Goal: Task Accomplishment & Management: Manage account settings

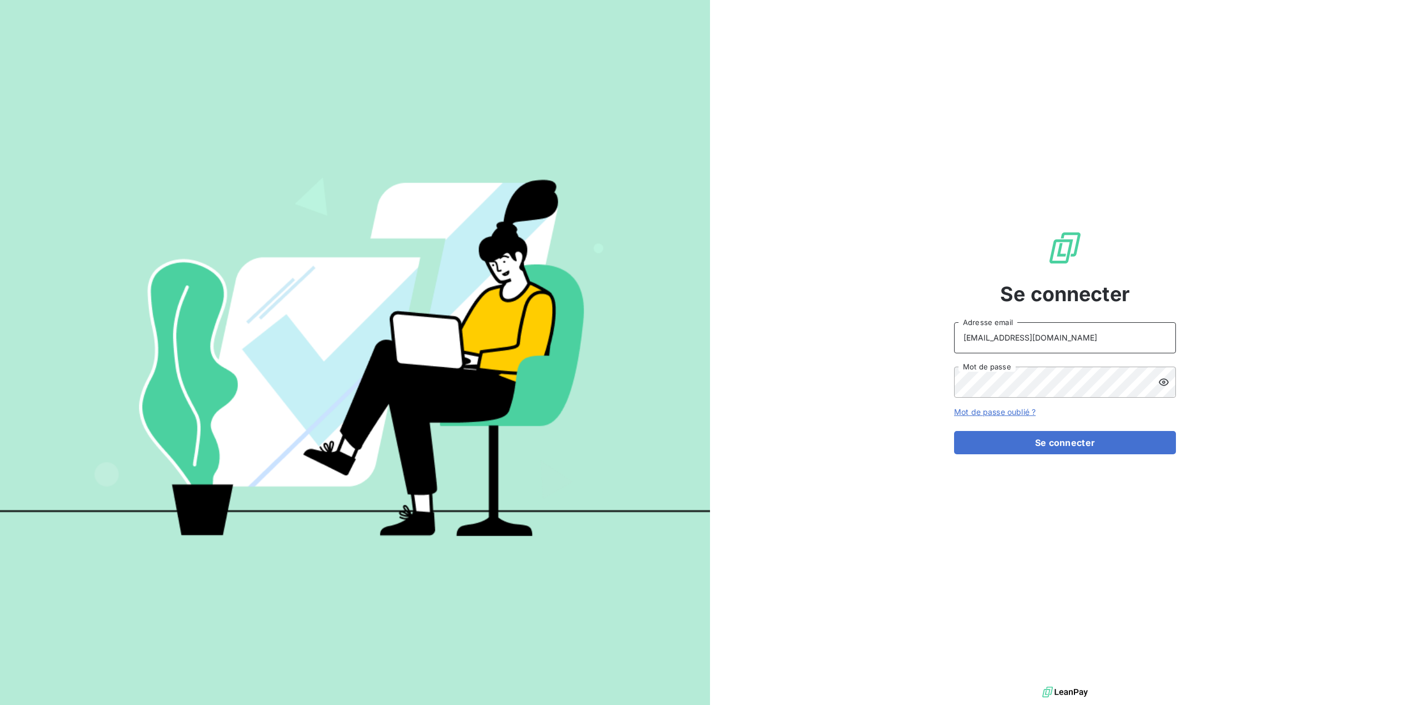
click at [1103, 336] on input "[EMAIL_ADDRESS][DOMAIN_NAME]" at bounding box center [1065, 337] width 222 height 31
type input "[PERSON_NAME][EMAIL_ADDRESS][DOMAIN_NAME]"
click at [1093, 451] on button "Se connecter" at bounding box center [1065, 442] width 222 height 23
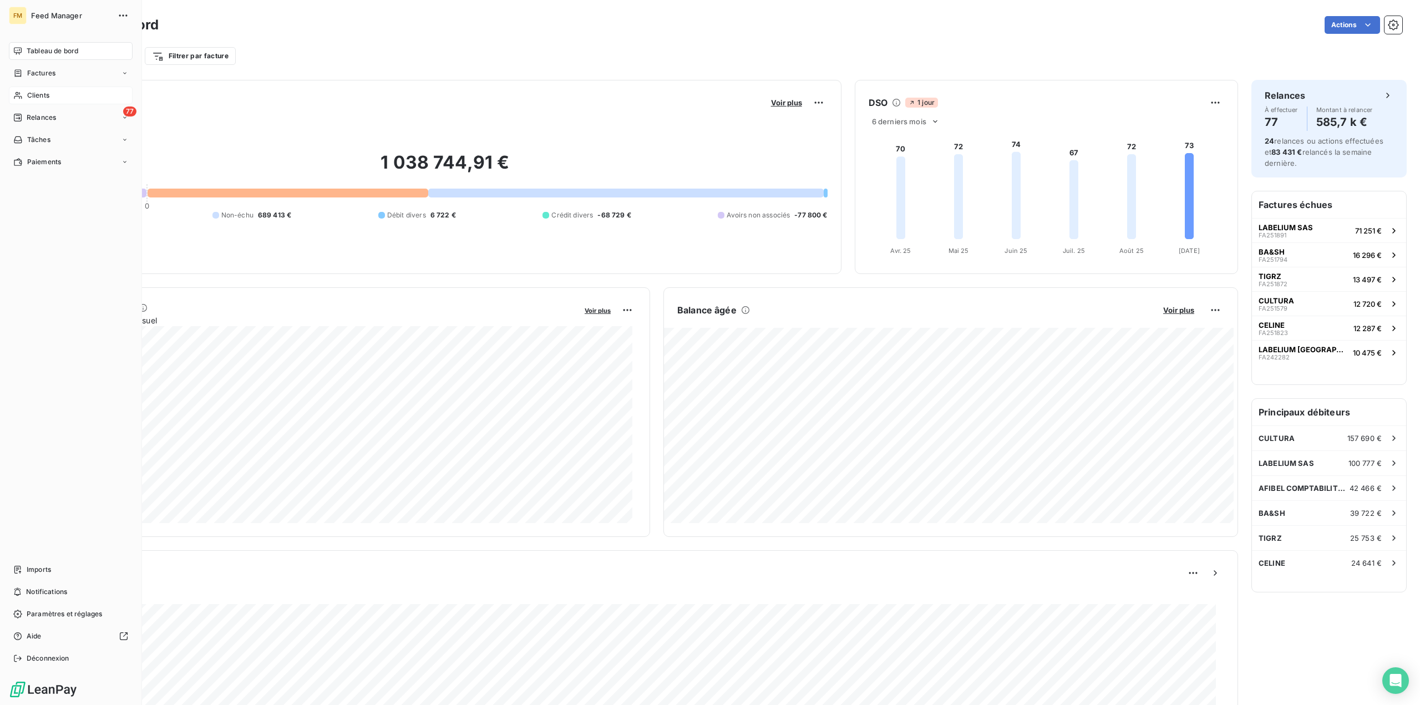
click at [27, 99] on div "Clients" at bounding box center [71, 96] width 124 height 18
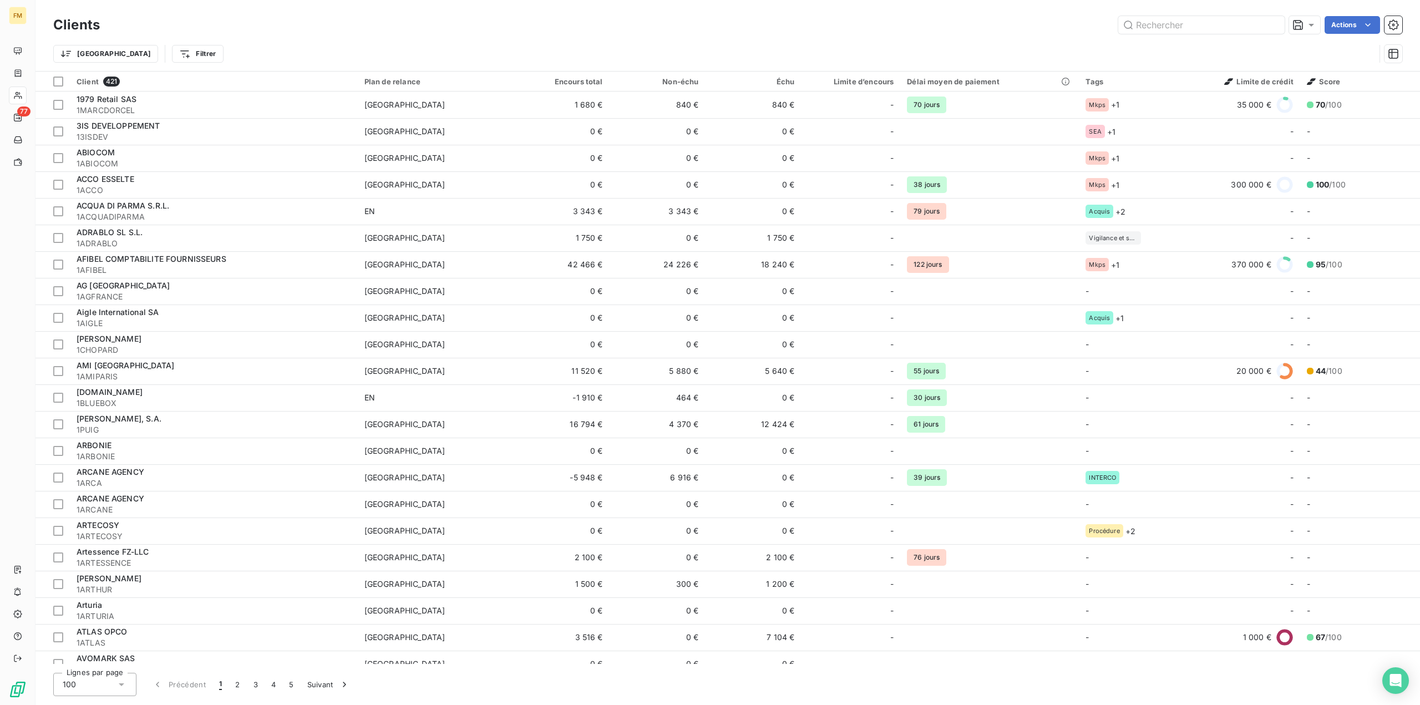
click at [1178, 34] on div "Clients Actions" at bounding box center [727, 24] width 1349 height 23
click at [1178, 30] on input "text" at bounding box center [1201, 25] width 166 height 18
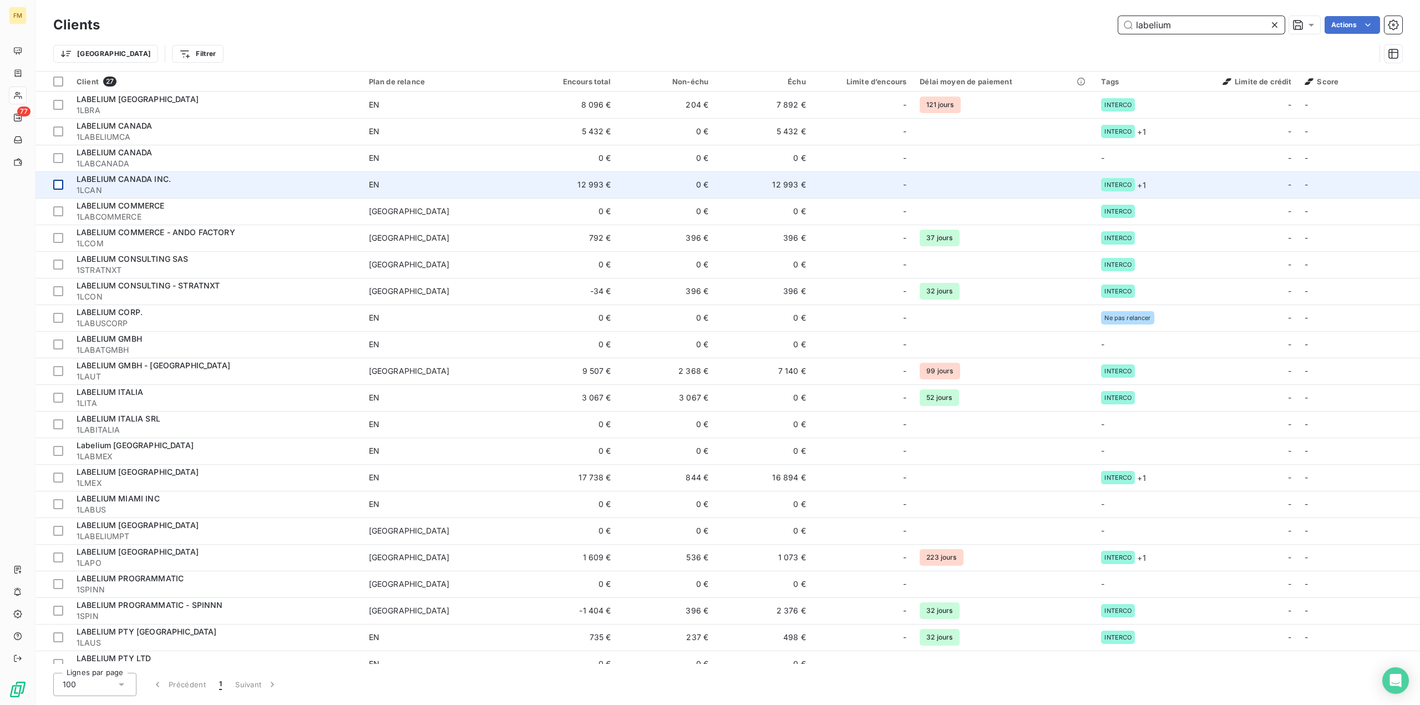
type input "labelium"
click at [59, 181] on div at bounding box center [58, 185] width 10 height 10
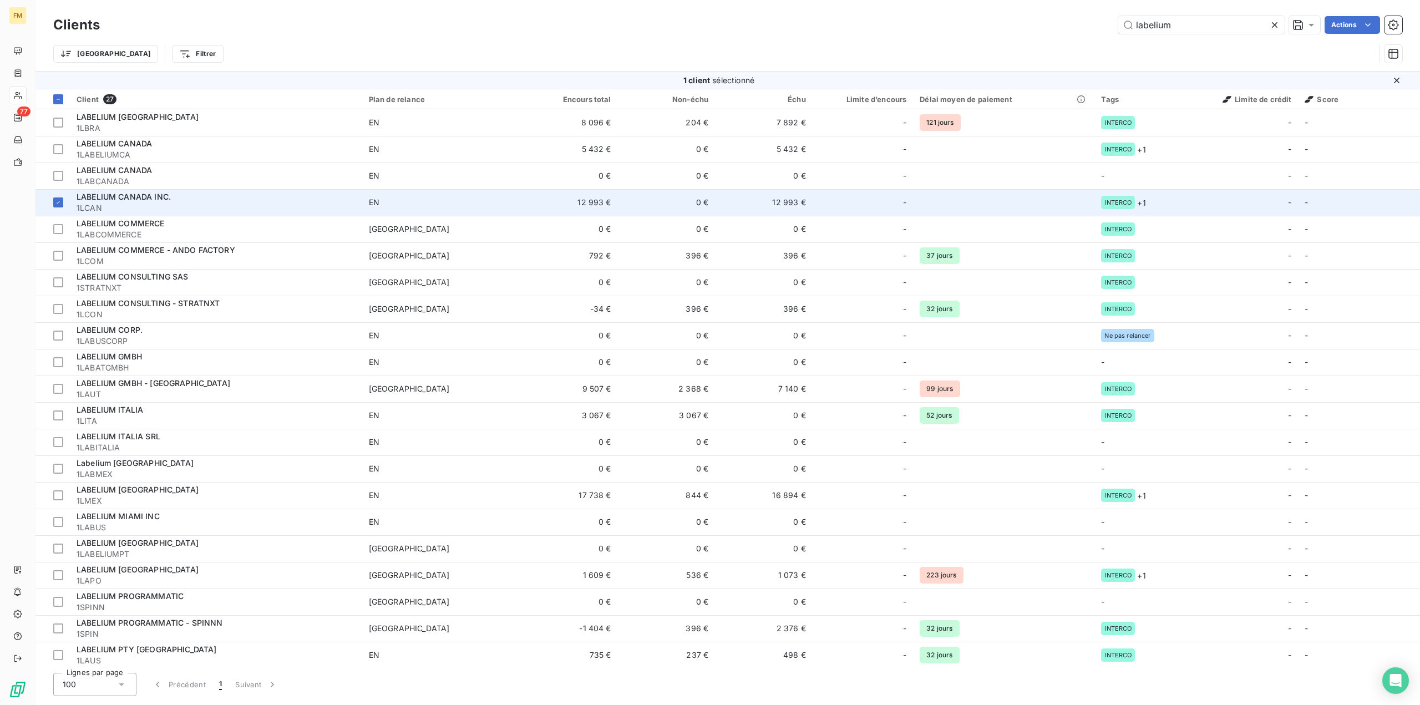
click at [118, 201] on div "LABELIUM CANADA INC." at bounding box center [216, 196] width 279 height 11
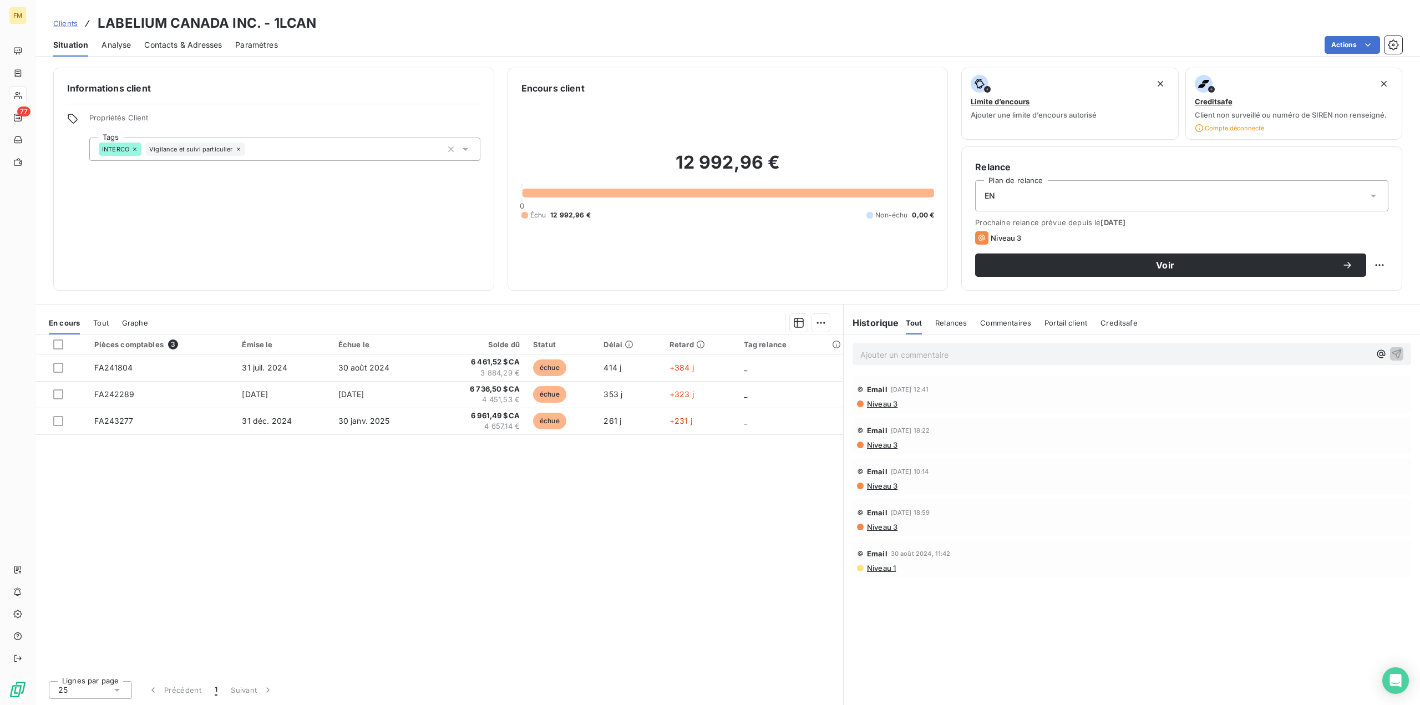
click at [935, 353] on p "Ajouter un commentaire ﻿" at bounding box center [1115, 355] width 510 height 14
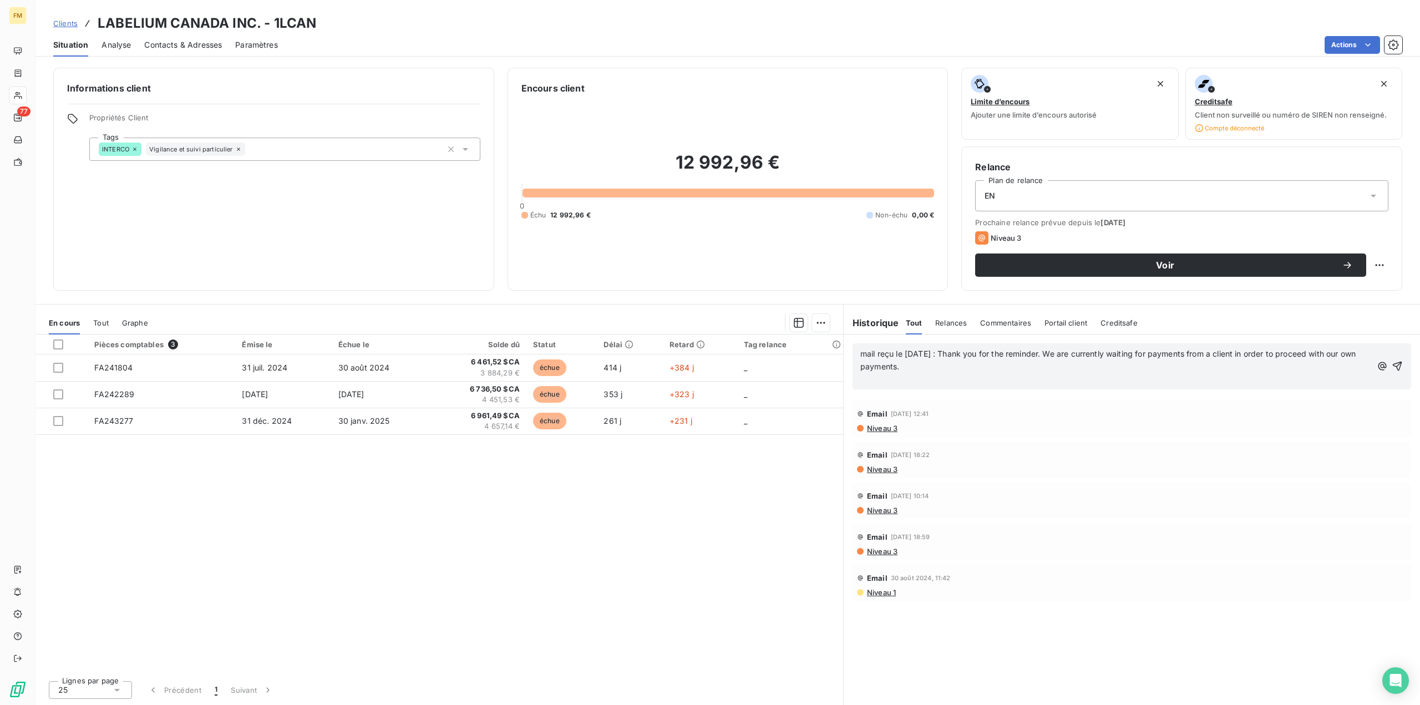
drag, startPoint x: 936, startPoint y: 369, endPoint x: 808, endPoint y: 330, distance: 133.5
click at [808, 330] on div "En cours Tout Graphe Pièces comptables 3 Émise le Échue le Solde dû Statut Déla…" at bounding box center [727, 504] width 1384 height 401
copy span "mail reçu le [DATE] : Thank you for the reminder. We are currently waiting for …"
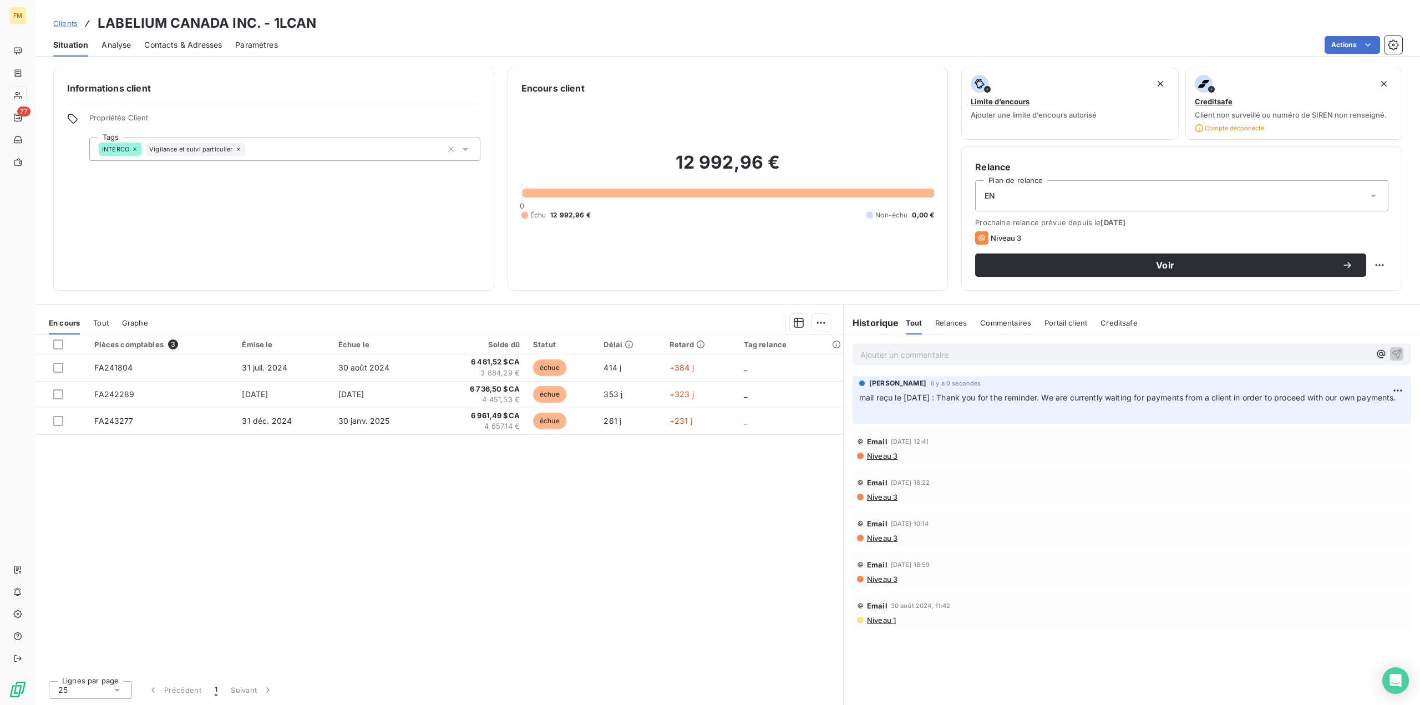
click at [83, 24] on icon at bounding box center [87, 23] width 11 height 11
click at [62, 23] on span "Clients" at bounding box center [65, 23] width 24 height 9
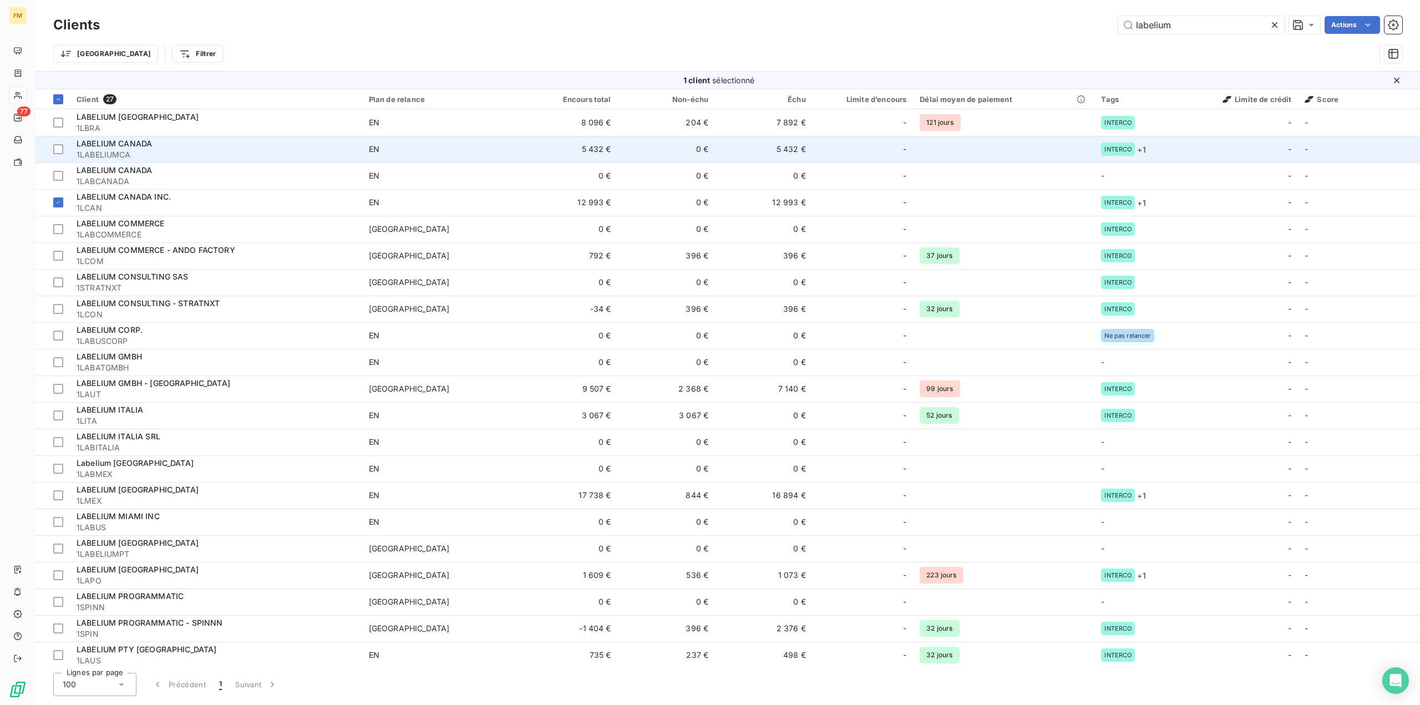
click at [148, 149] on div "LABELIUM CANADA" at bounding box center [216, 143] width 279 height 11
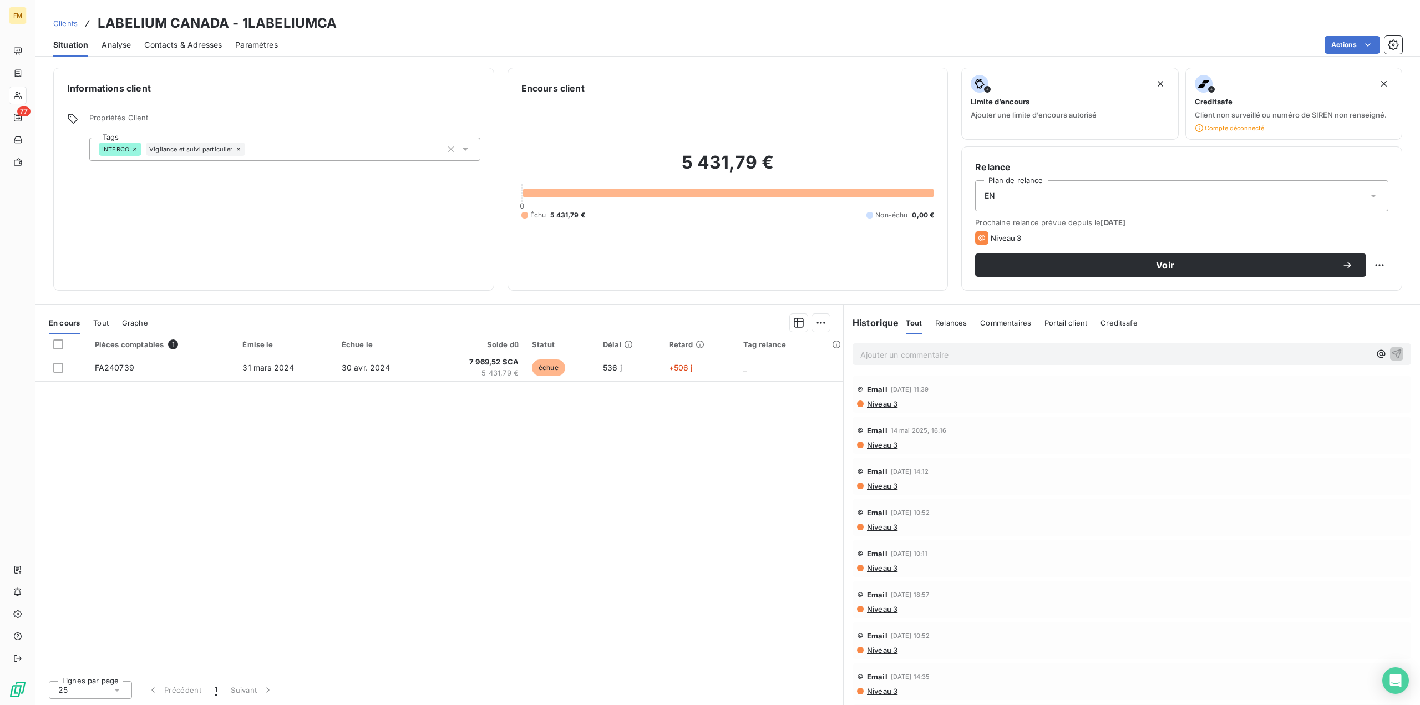
click at [882, 354] on p "Ajouter un commentaire ﻿" at bounding box center [1115, 355] width 510 height 14
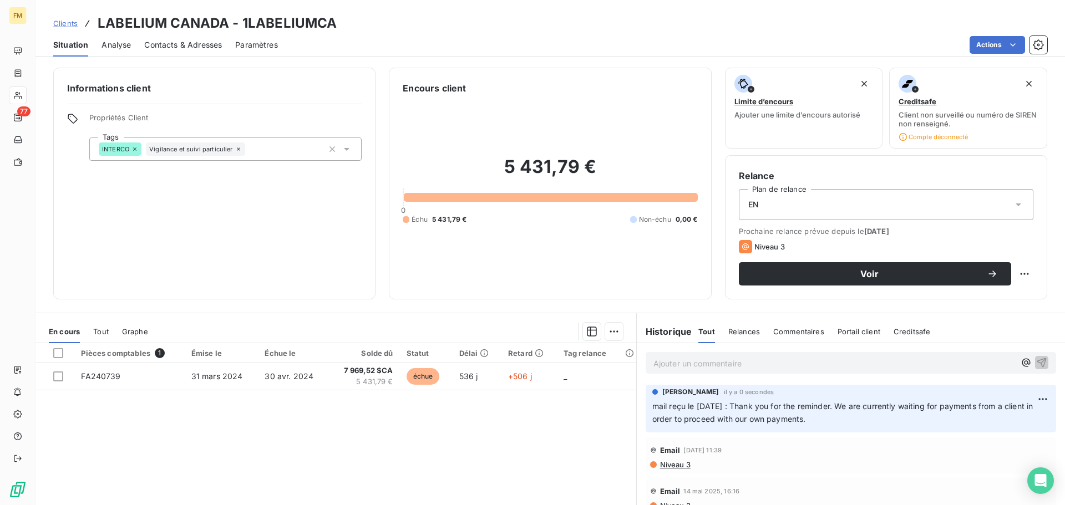
click at [67, 24] on span "Clients" at bounding box center [65, 23] width 24 height 9
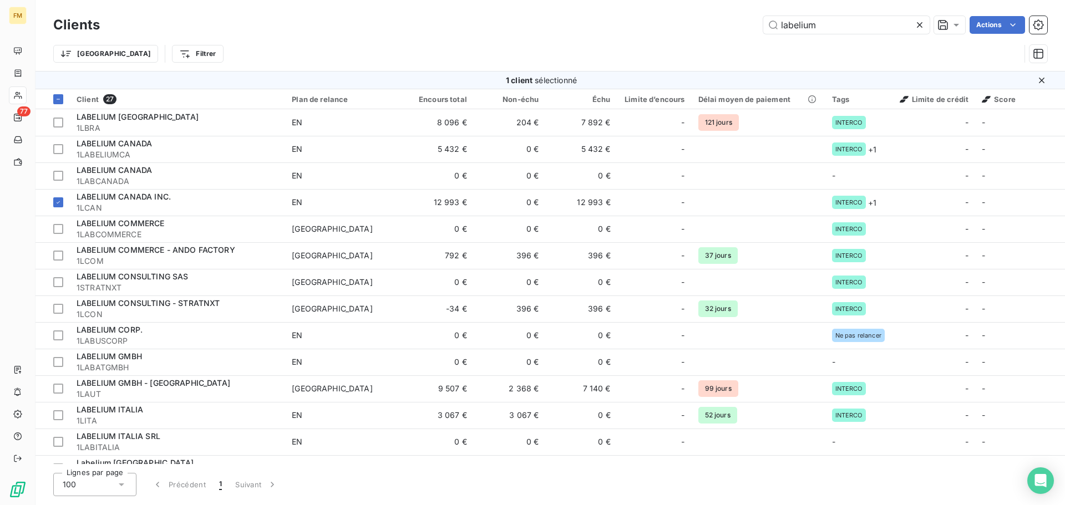
drag, startPoint x: 841, startPoint y: 27, endPoint x: 425, endPoint y: 27, distance: 416.4
click at [491, 27] on div "labelium Actions" at bounding box center [580, 25] width 934 height 18
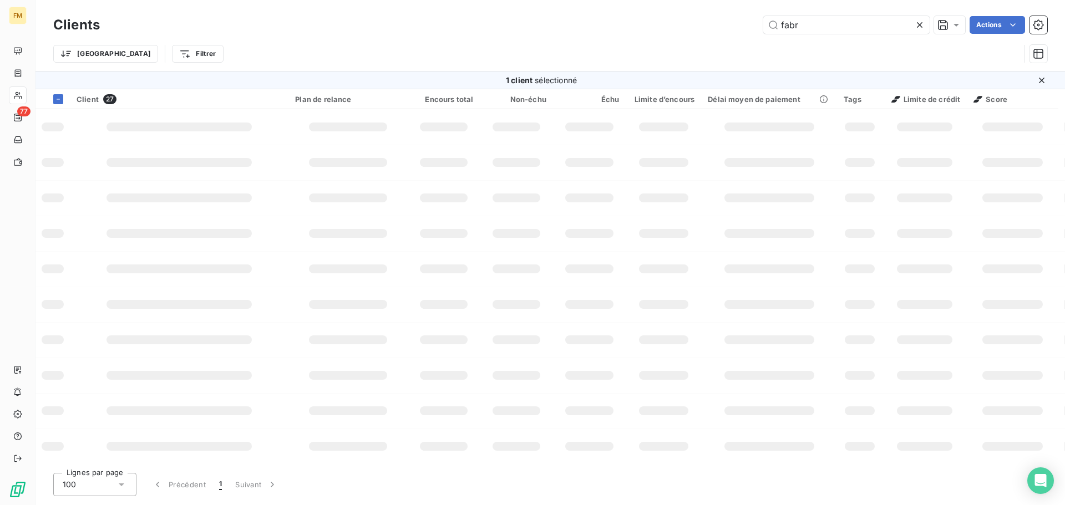
type input "fabr"
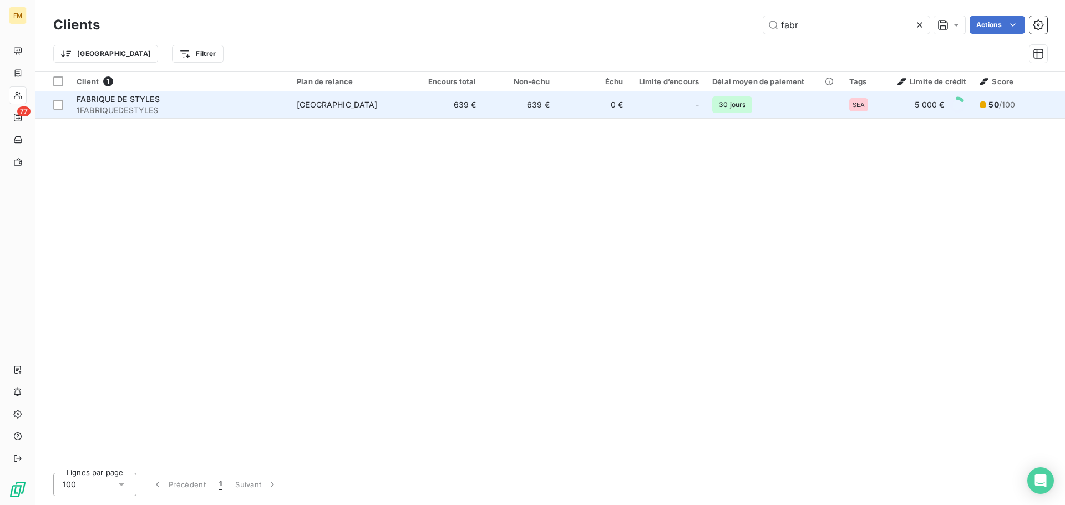
click at [166, 108] on span "1FABRIQUEDESTYLES" at bounding box center [180, 110] width 207 height 11
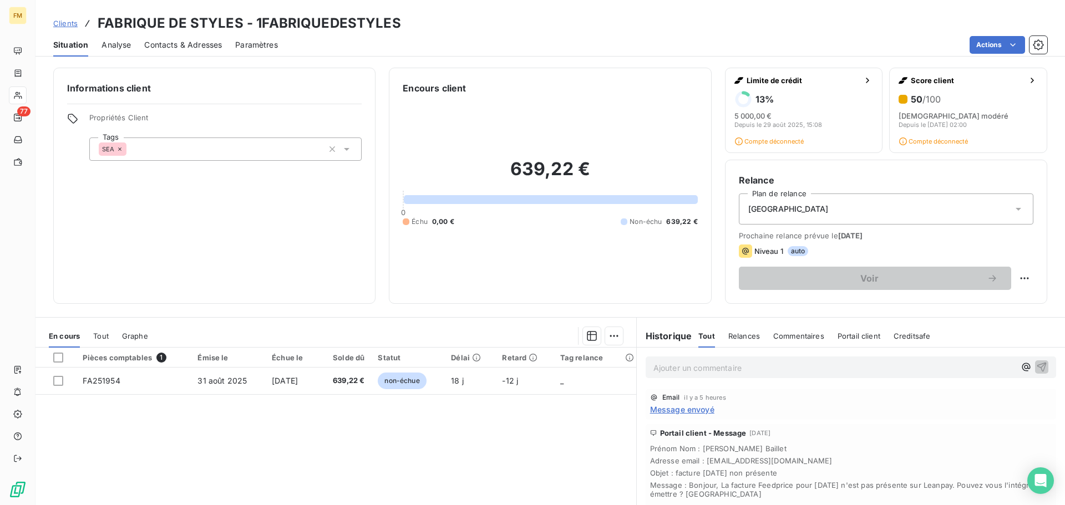
click at [72, 22] on span "Clients" at bounding box center [65, 23] width 24 height 9
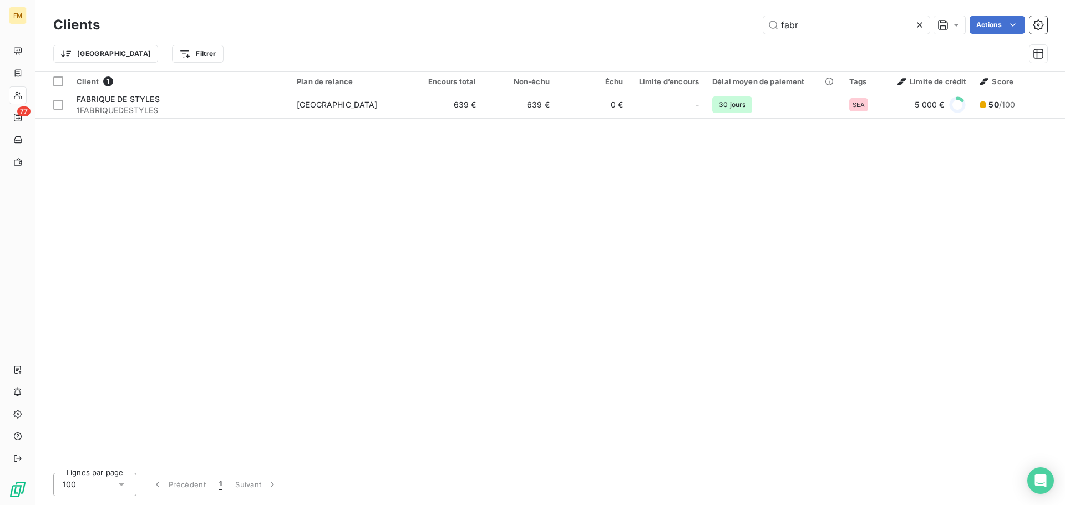
drag, startPoint x: 823, startPoint y: 19, endPoint x: 650, endPoint y: 19, distance: 173.0
click at [650, 19] on div "fabr Actions" at bounding box center [580, 25] width 934 height 18
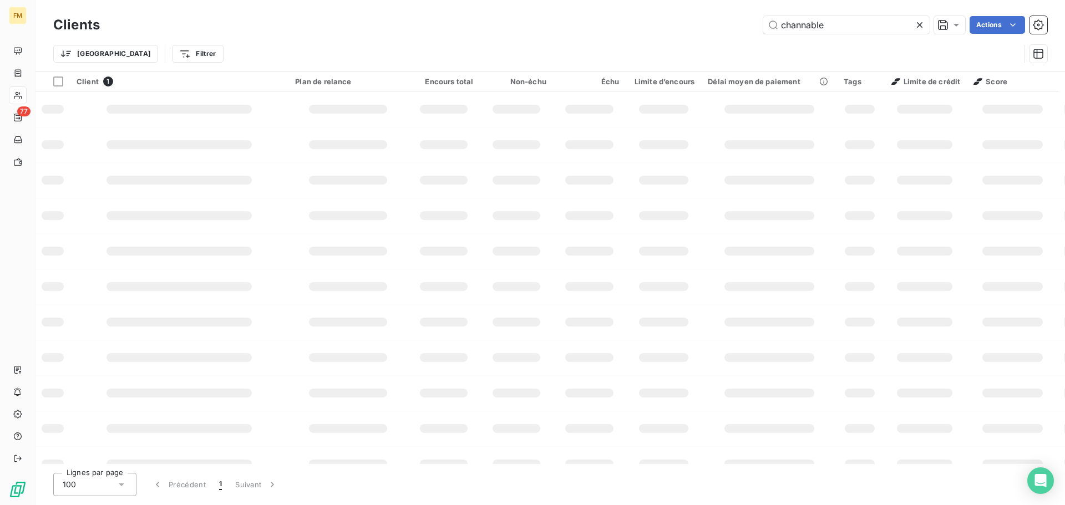
type input "channable"
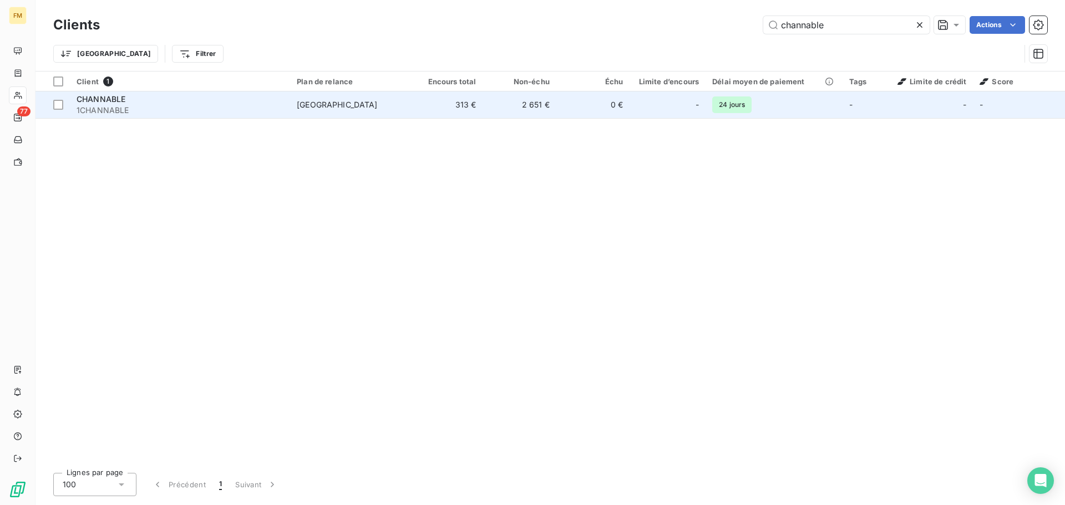
click at [602, 105] on td "0 €" at bounding box center [592, 104] width 73 height 27
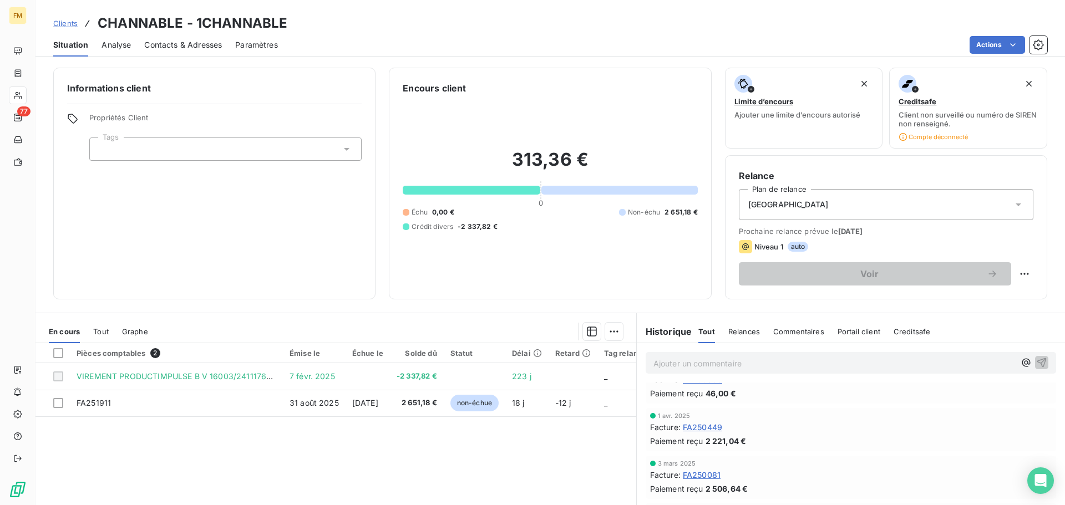
click at [719, 358] on p "Ajouter un commentaire ﻿" at bounding box center [834, 364] width 362 height 14
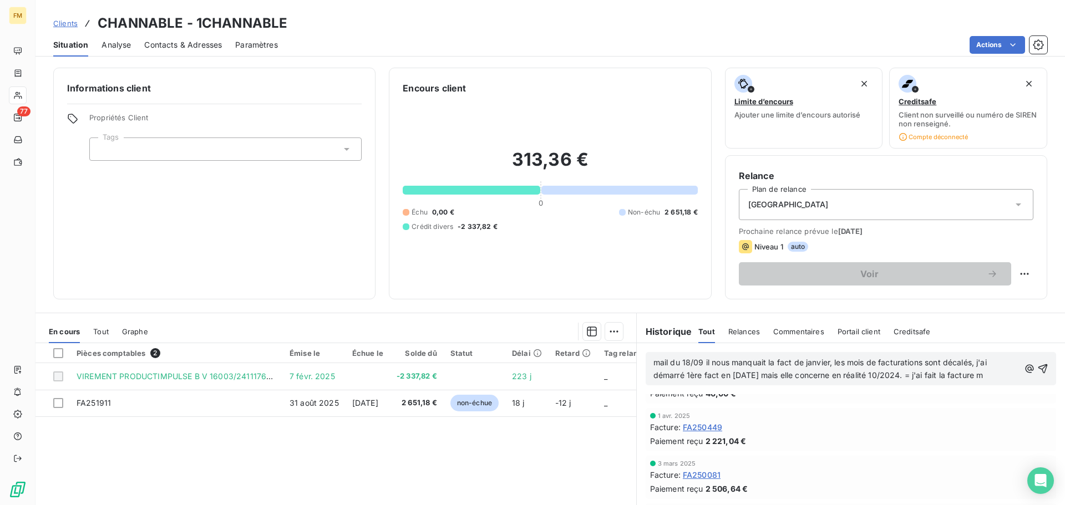
scroll to position [620, 0]
click at [720, 389] on p "mail du 18/09 il nous manquait la fact de janvier, les mois de facturations son…" at bounding box center [836, 376] width 366 height 38
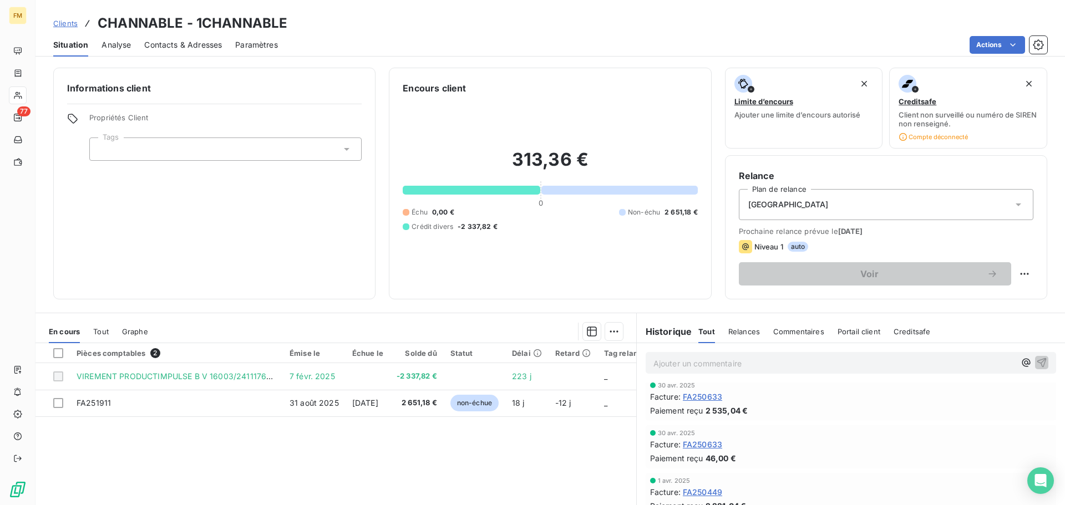
scroll to position [660, 0]
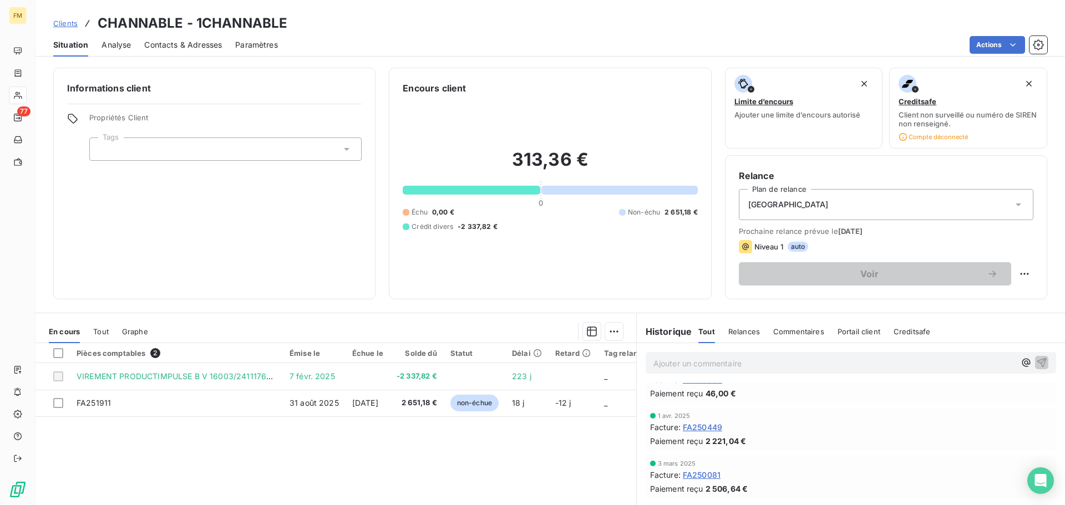
click at [806, 364] on p "Ajouter un commentaire ﻿" at bounding box center [834, 364] width 362 height 14
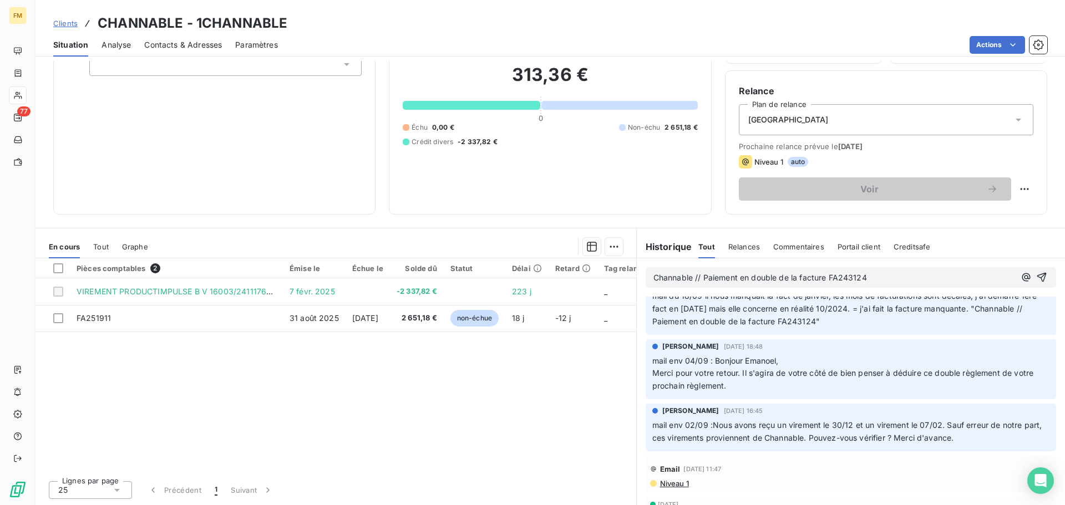
scroll to position [0, 0]
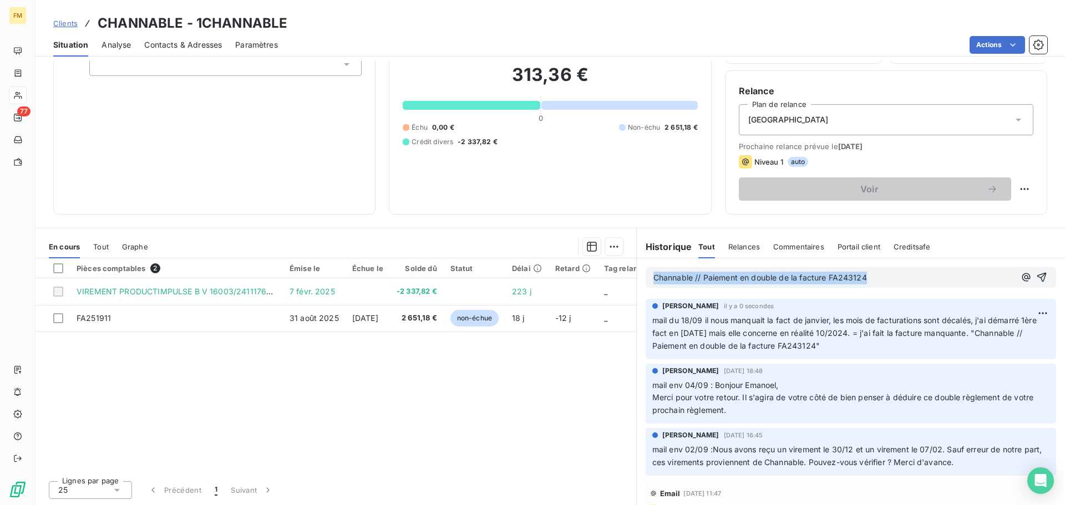
drag, startPoint x: 925, startPoint y: 285, endPoint x: 383, endPoint y: 250, distance: 543.5
click at [416, 250] on div "En cours Tout Graphe Pièces comptables 2 Émise le Échue le Solde dû Statut Déla…" at bounding box center [549, 366] width 1029 height 277
